Goal: Book appointment/travel/reservation

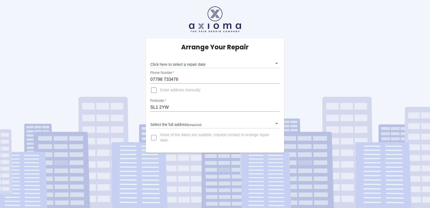
click at [277, 64] on body "Arrange Your Repair Click here to select a repair date ​ Phone Number   * [PHON…" at bounding box center [215, 104] width 430 height 208
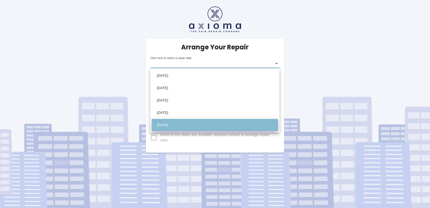
click at [200, 126] on li "[DATE]" at bounding box center [215, 125] width 127 height 12
type input "[DATE]T00:00:00.000Z"
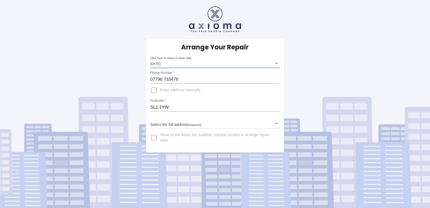
click at [155, 90] on input "Enter address manually" at bounding box center [153, 90] width 13 height 13
checkbox input "true"
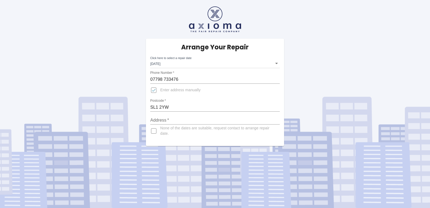
click at [171, 119] on input "Address   *" at bounding box center [214, 120] width 129 height 9
click at [174, 118] on input "Address   *" at bounding box center [214, 120] width 129 height 9
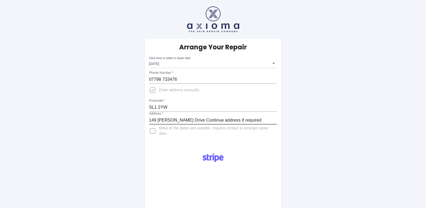
drag, startPoint x: 187, startPoint y: 121, endPoint x: 252, endPoint y: 121, distance: 64.8
click at [252, 121] on input "149 [PERSON_NAME] Drive Continue address if required" at bounding box center [213, 120] width 128 height 9
click at [188, 122] on input "[STREET_ADDRESS][PERSON_NAME]" at bounding box center [213, 120] width 128 height 9
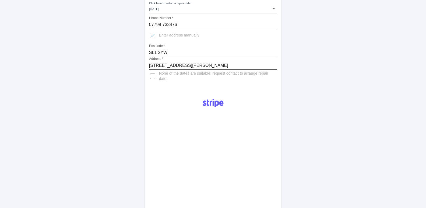
scroll to position [82, 0]
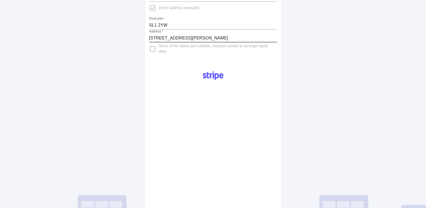
type input "[STREET_ADDRESS][PERSON_NAME]"
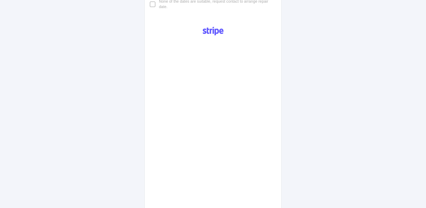
scroll to position [116, 0]
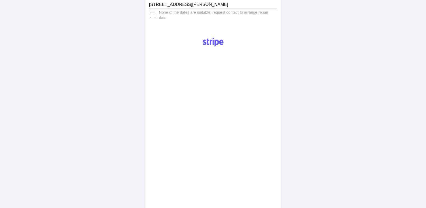
click at [70, 53] on div "Arrange Your Repair Click here to select a repair date [DATE] [DATE]T00:00:00.0…" at bounding box center [213, 142] width 434 height 516
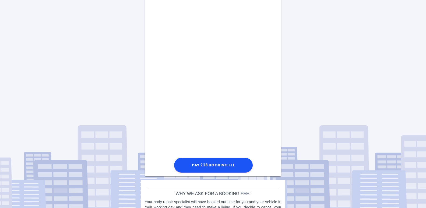
scroll to position [308, 0]
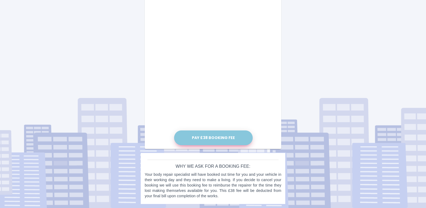
click at [209, 140] on button "Pay £38 Booking Fee" at bounding box center [213, 138] width 79 height 15
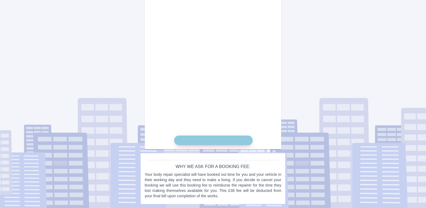
scroll to position [303, 0]
